Goal: Information Seeking & Learning: Learn about a topic

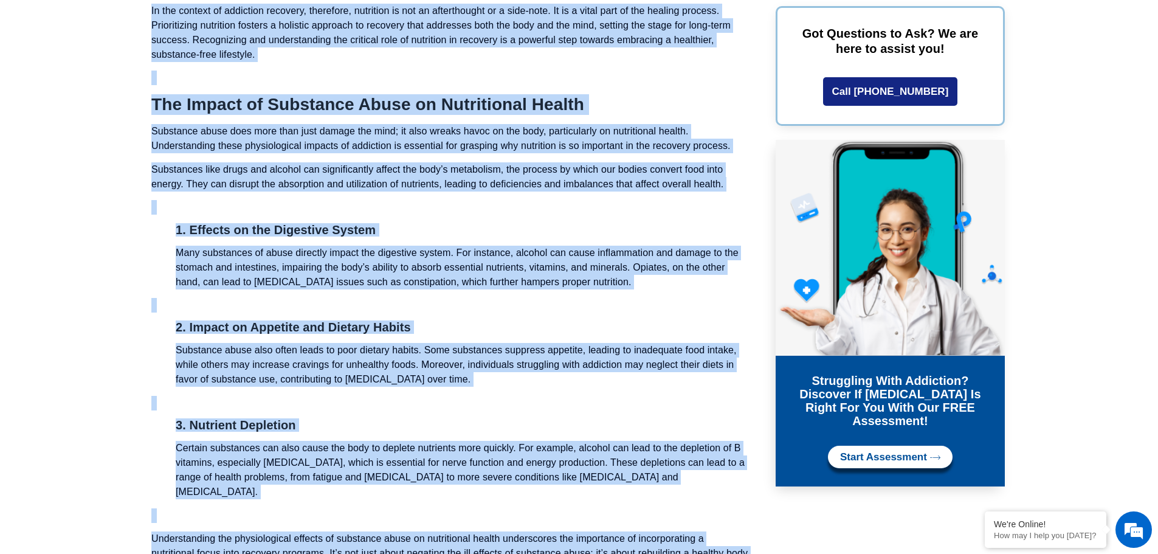
scroll to position [2274, 0]
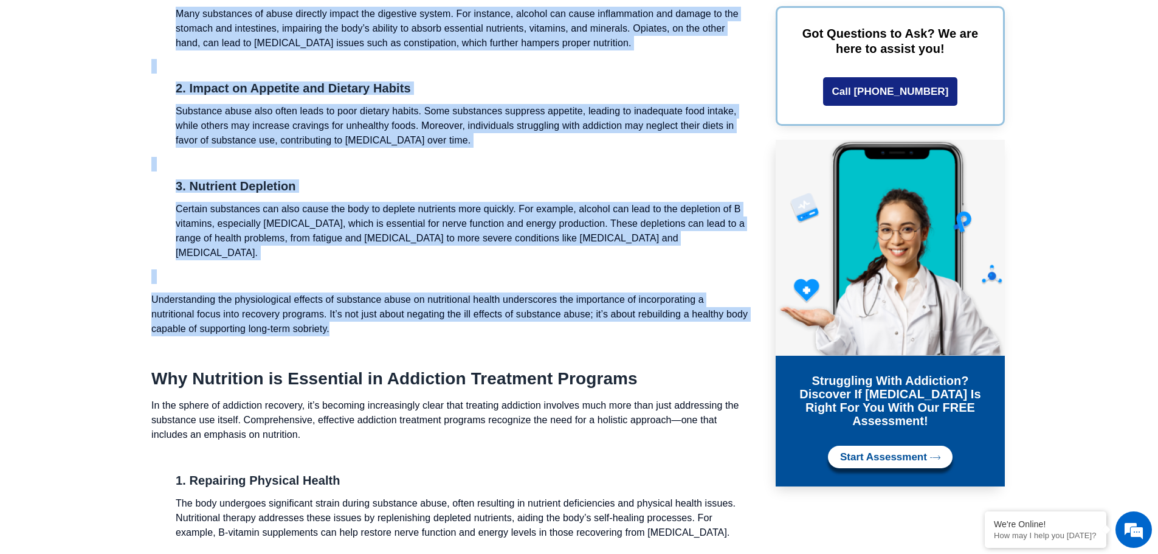
drag, startPoint x: 143, startPoint y: 126, endPoint x: 357, endPoint y: 320, distance: 287.9
copy div "Lor Ipsumdol Sita co Adipiscin el Seddoeiu Temporinc ut labor etd magnaa enim a…"
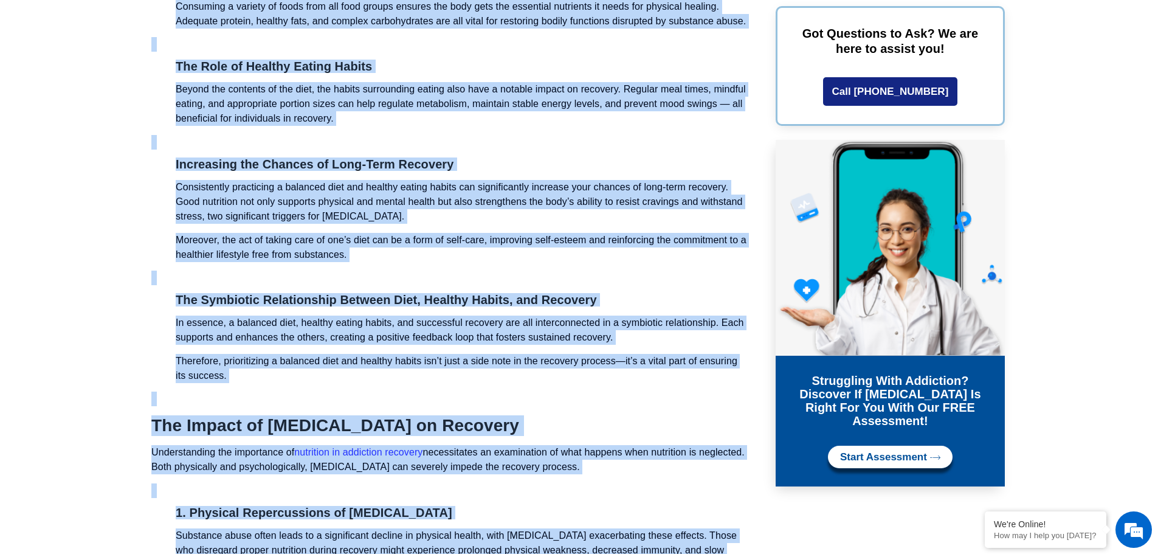
scroll to position [4350, 0]
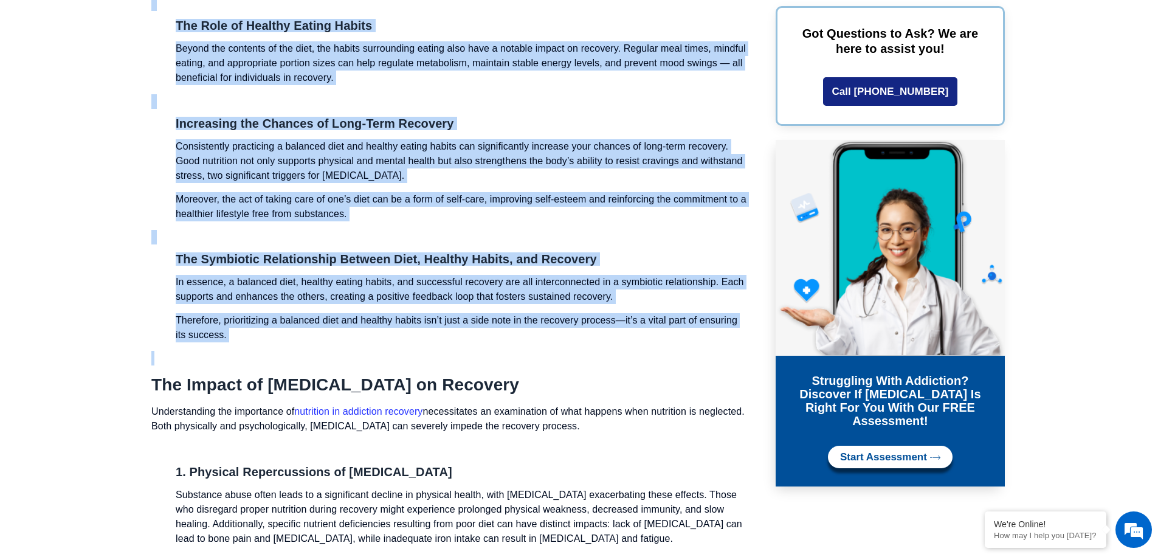
drag, startPoint x: 145, startPoint y: 49, endPoint x: 378, endPoint y: 338, distance: 370.9
copy div "Lor Ipsumd Sitametcon Adipisc Elitsedd Eius, Tempori Utlabo, etd Magnaaliqu Eni…"
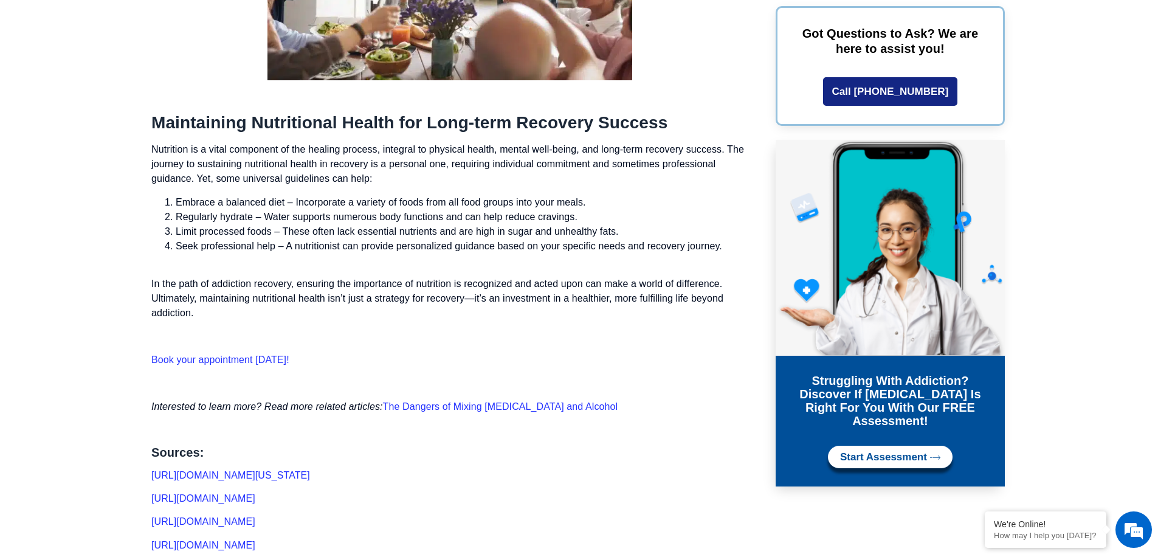
scroll to position [5384, 0]
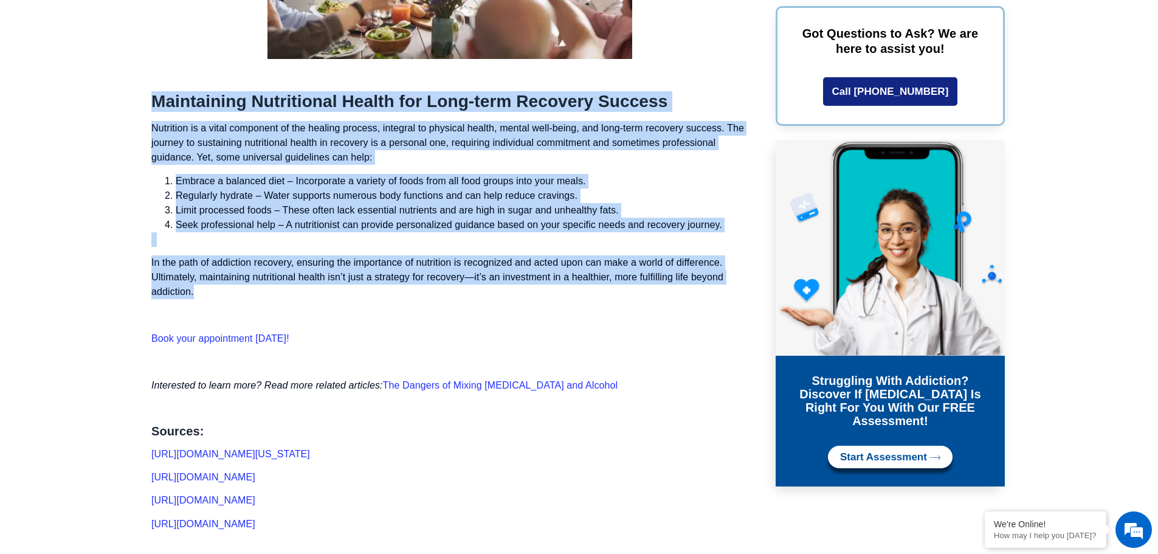
drag, startPoint x: 151, startPoint y: 83, endPoint x: 334, endPoint y: 280, distance: 268.4
copy div "Loremipsumd Sitametcons Adipis eli Sedd-eius Temporin Utlabor Etdolorem al e ad…"
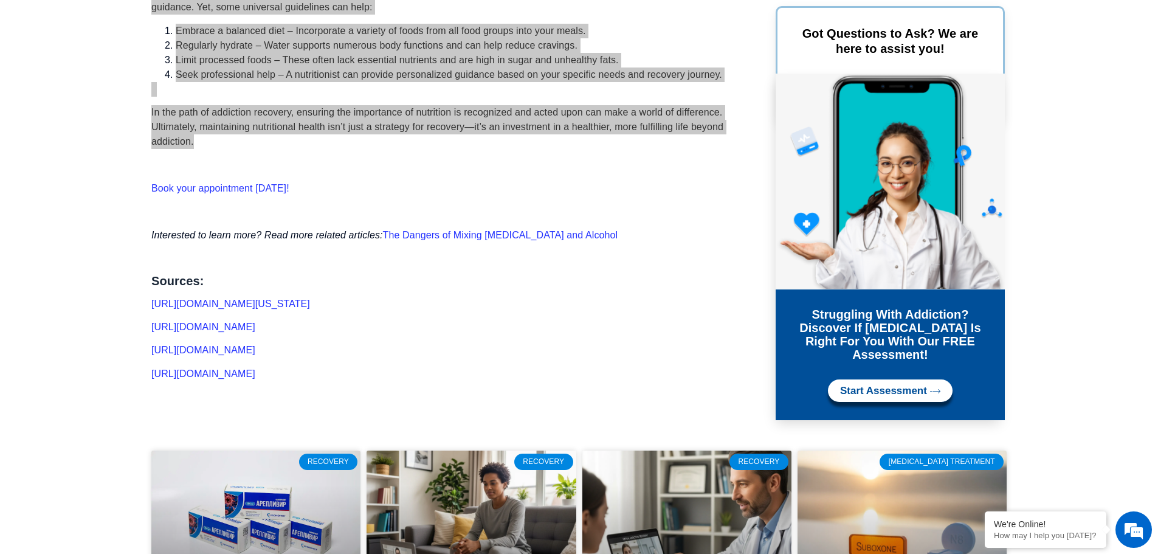
scroll to position [5566, 0]
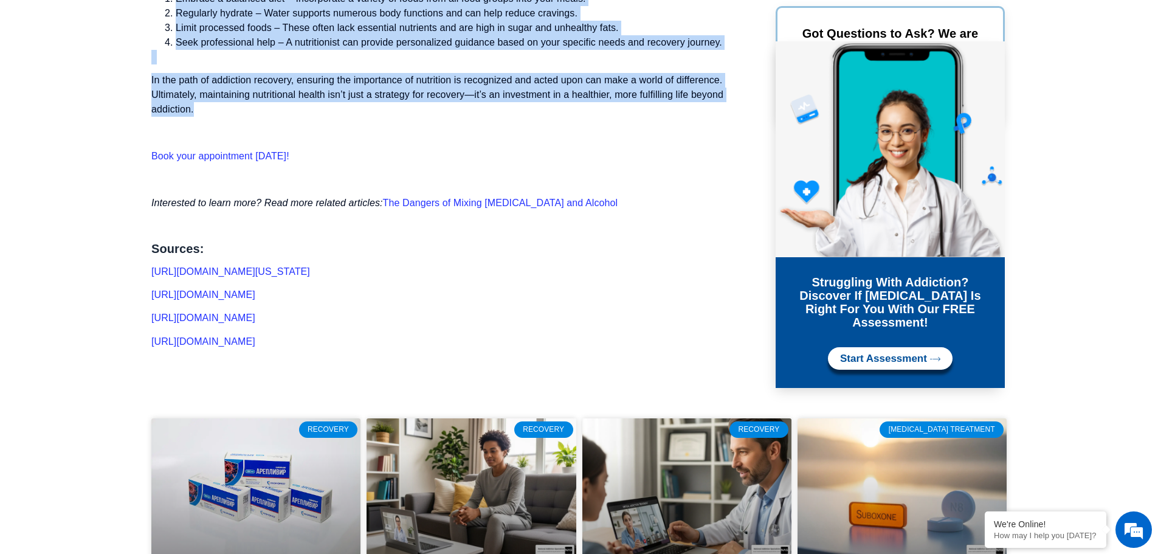
drag, startPoint x: 388, startPoint y: 346, endPoint x: 119, endPoint y: 230, distance: 293.2
copy div "Sources: [URL][DOMAIN_NAME][US_STATE] [URL][DOMAIN_NAME] [URL][DOMAIN_NAME] [UR…"
